Goal: Task Accomplishment & Management: Manage account settings

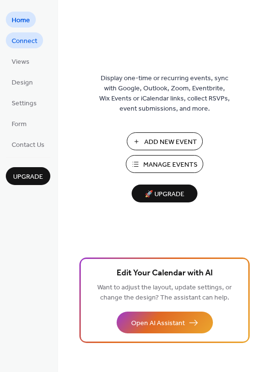
click at [26, 41] on span "Connect" at bounding box center [25, 41] width 26 height 10
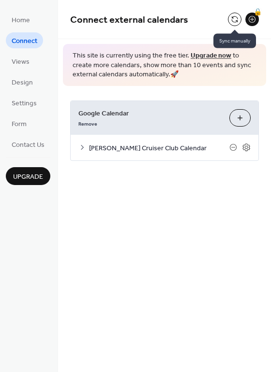
click at [235, 19] on button at bounding box center [235, 20] width 14 height 14
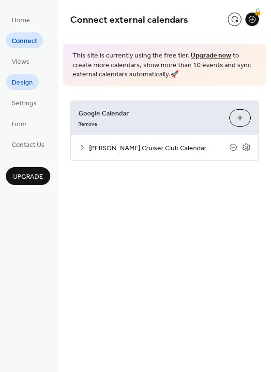
click at [20, 87] on span "Design" at bounding box center [22, 83] width 21 height 10
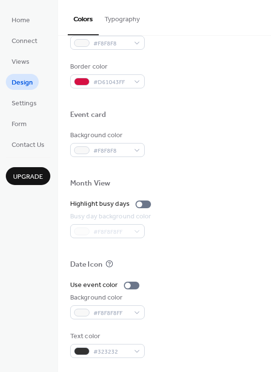
scroll to position [118, 0]
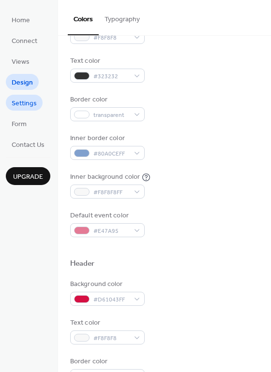
click at [29, 104] on span "Settings" at bounding box center [24, 104] width 25 height 10
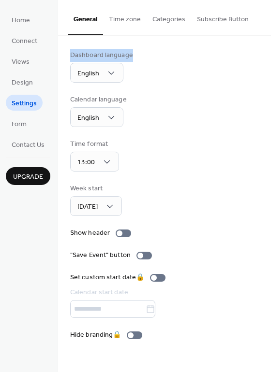
drag, startPoint x: 267, startPoint y: 16, endPoint x: 270, endPoint y: 48, distance: 32.0
click at [270, 48] on div "General Time zone Categories Subscribe Button Dashboard language English Calend…" at bounding box center [164, 177] width 213 height 355
click at [268, 153] on div "Dashboard language English Calendar language English Time format 13:00 Week sta…" at bounding box center [164, 195] width 213 height 319
